Goal: Find specific page/section: Find specific page/section

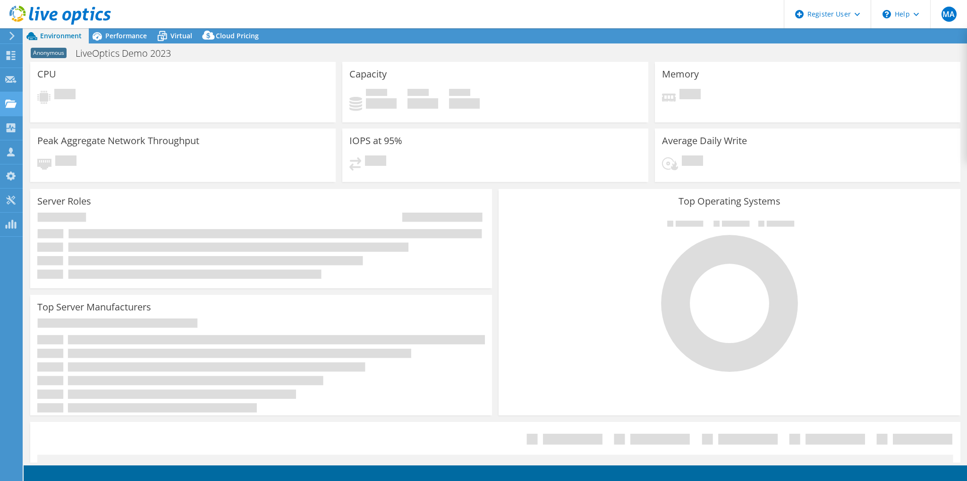
select select "[GEOGRAPHIC_DATA]"
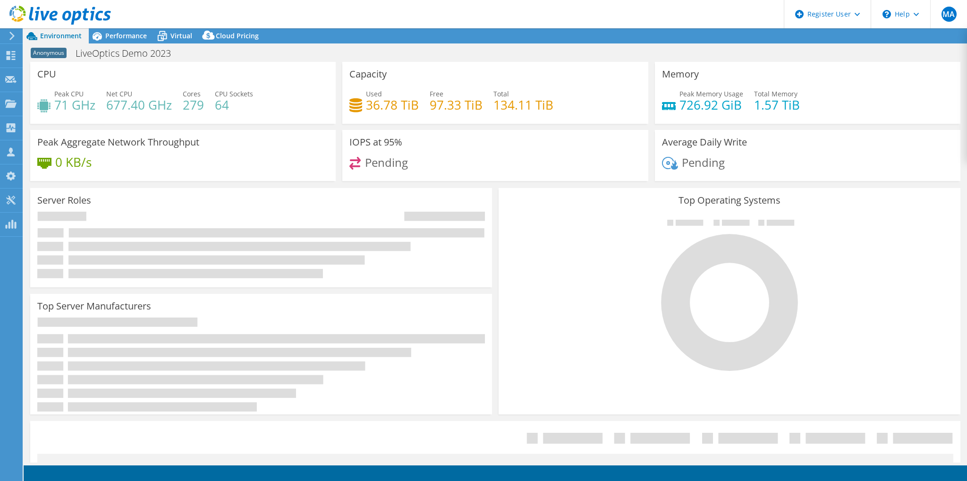
select select "GBP"
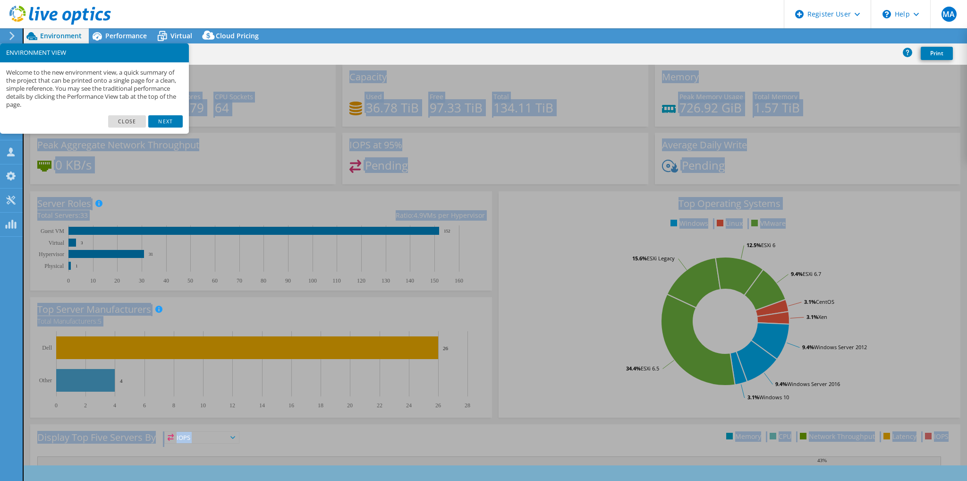
drag, startPoint x: 42, startPoint y: 76, endPoint x: 132, endPoint y: 107, distance: 95.5
click at [128, 107] on body "MA Dell User Mufhim Anees [EMAIL_ADDRESS][DOMAIN_NAME] Dell My Profile Log Out …" at bounding box center [483, 240] width 967 height 481
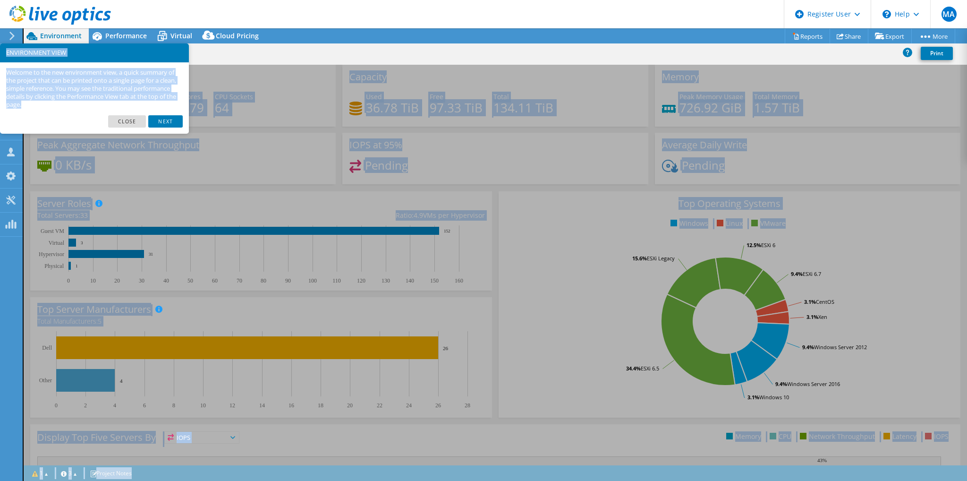
click at [217, 197] on div "Server Roles Physical Servers represent bare metal servers that were targets of…" at bounding box center [261, 240] width 462 height 99
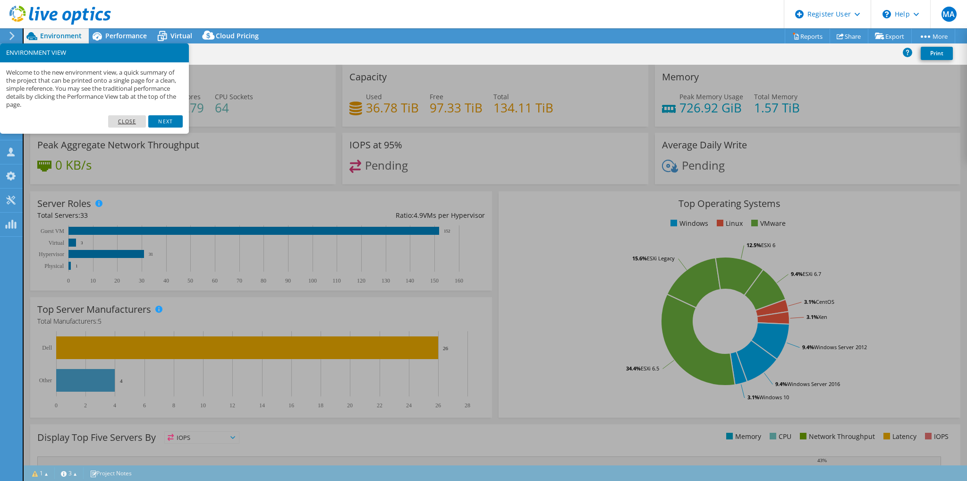
click at [133, 120] on link "Close" at bounding box center [127, 121] width 38 height 12
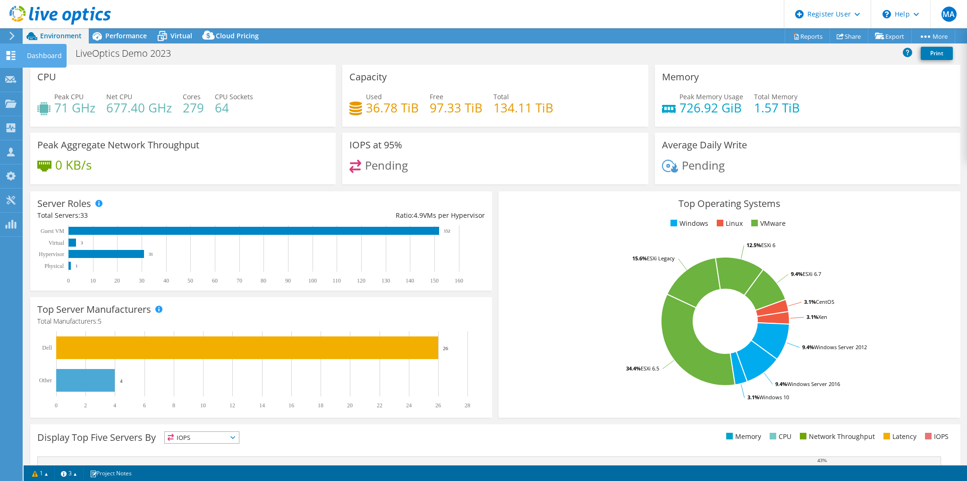
click at [13, 60] on div at bounding box center [10, 56] width 11 height 10
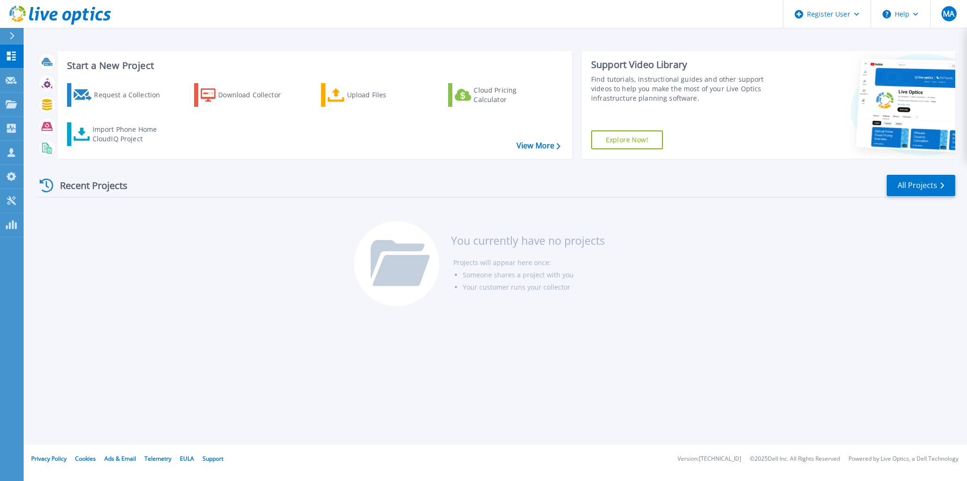
click at [21, 36] on div at bounding box center [16, 36] width 15 height 16
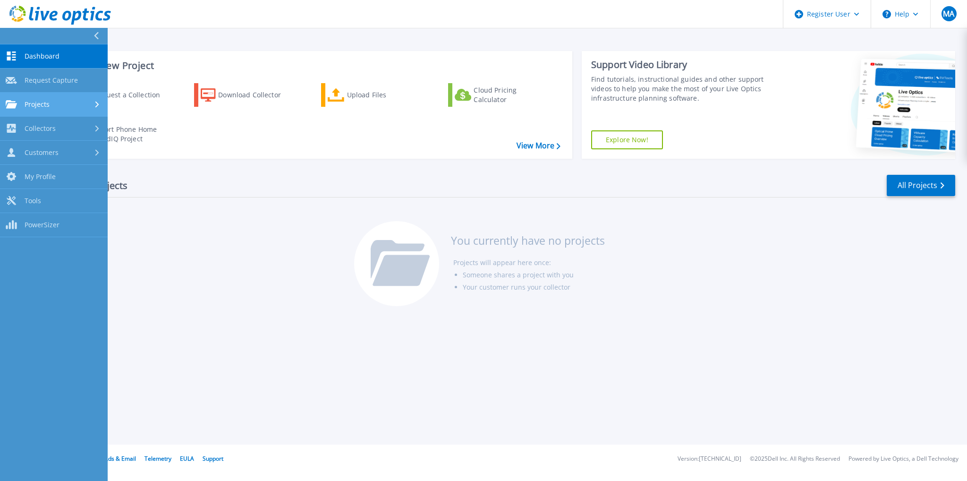
click at [55, 98] on link "Projects Projects" at bounding box center [54, 105] width 108 height 24
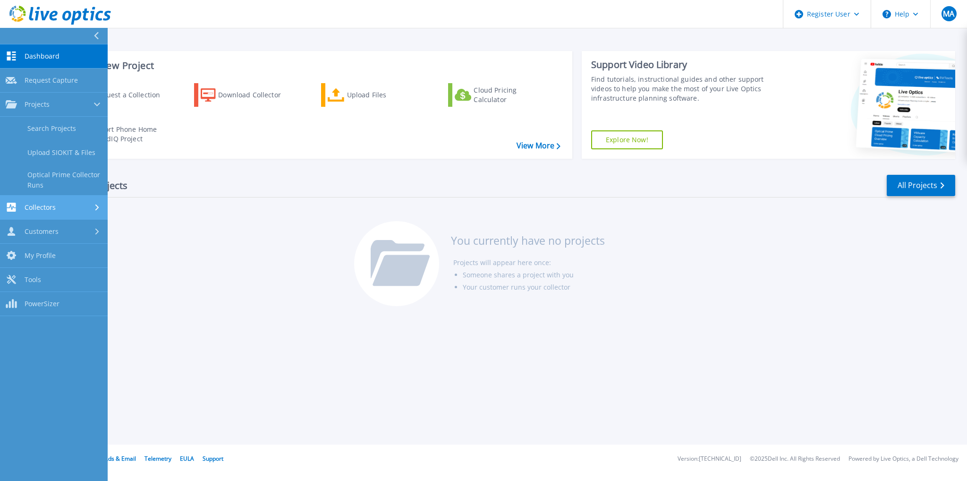
click at [68, 207] on div "Collectors" at bounding box center [54, 207] width 96 height 9
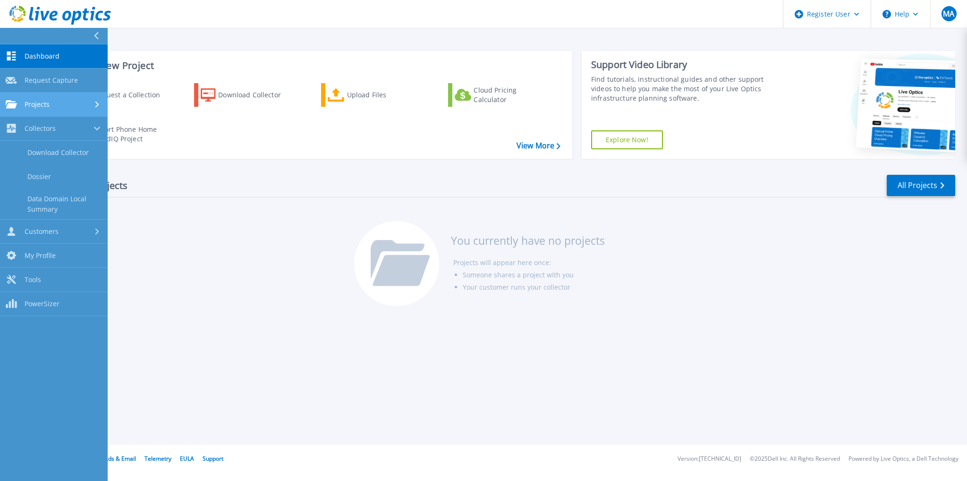
click at [61, 110] on link "Projects Projects" at bounding box center [54, 105] width 108 height 24
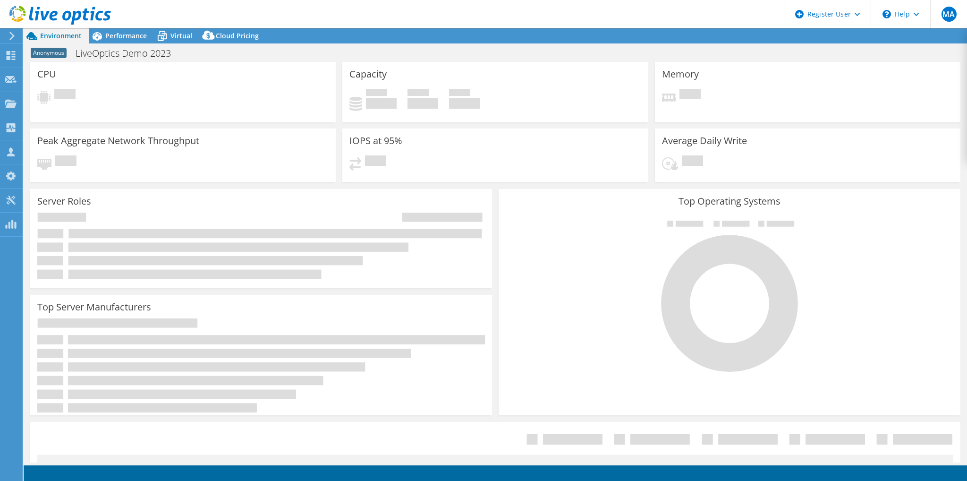
select select "SelectRegion"
select select "USD"
select select "[GEOGRAPHIC_DATA]"
select select "GBP"
click at [112, 29] on div "Performance" at bounding box center [121, 35] width 65 height 15
